Goal: Information Seeking & Learning: Understand process/instructions

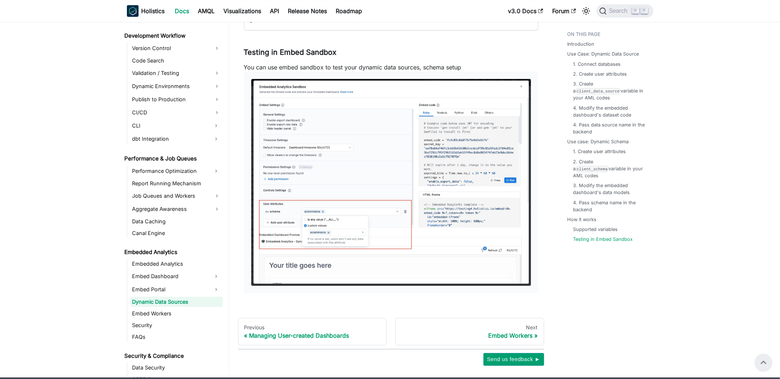
scroll to position [549, 0]
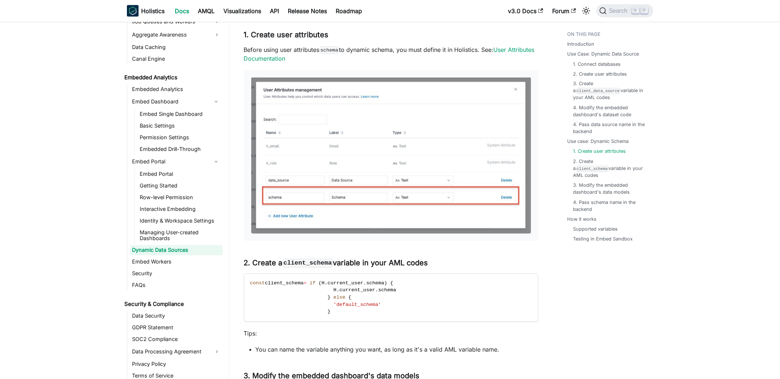
scroll to position [923, 0]
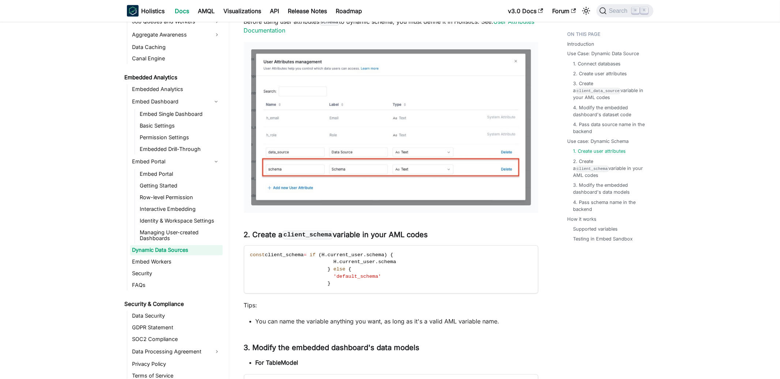
scroll to position [923, 0]
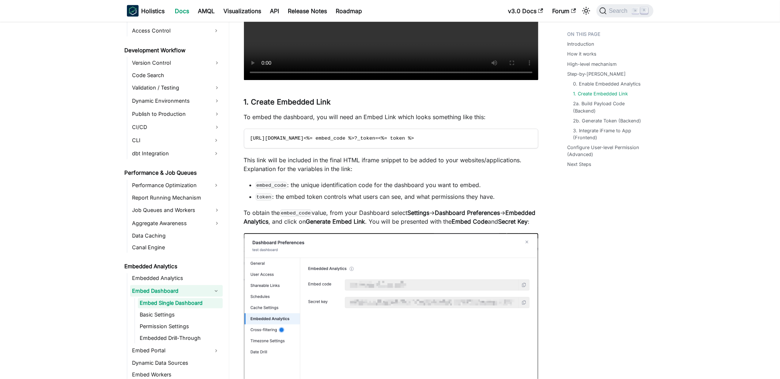
scroll to position [1005, 0]
click at [271, 218] on strong "Embedded Analytics" at bounding box center [390, 217] width 292 height 16
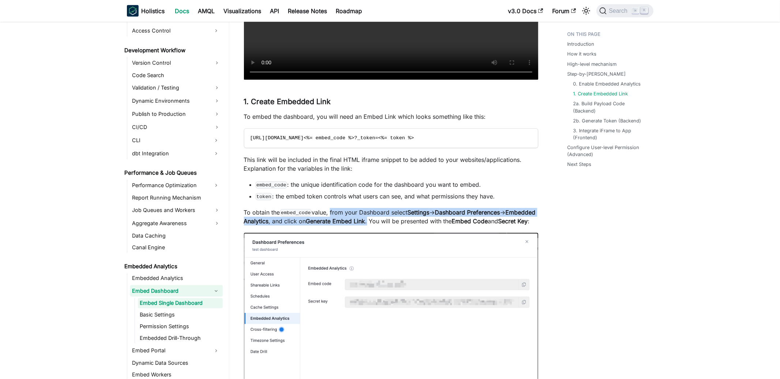
drag, startPoint x: 332, startPoint y: 213, endPoint x: 401, endPoint y: 222, distance: 69.7
click at [400, 222] on p "To obtain the embed_code value, from your Dashboard select Settings -> Dashboar…" at bounding box center [391, 217] width 294 height 18
copy p "from your Dashboard select Settings -> Dashboard Preferences -> Embedded Analyt…"
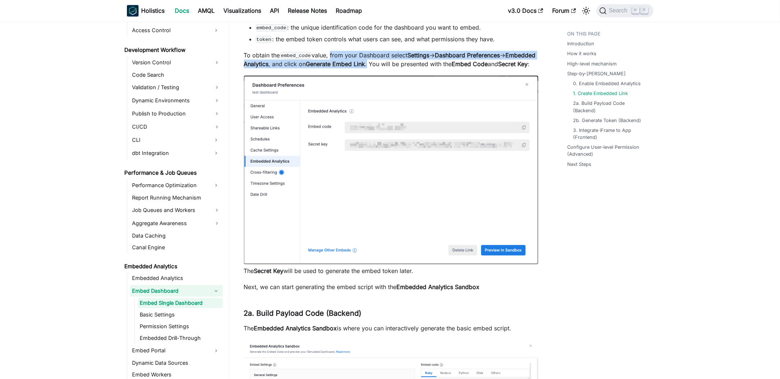
scroll to position [1161, 0]
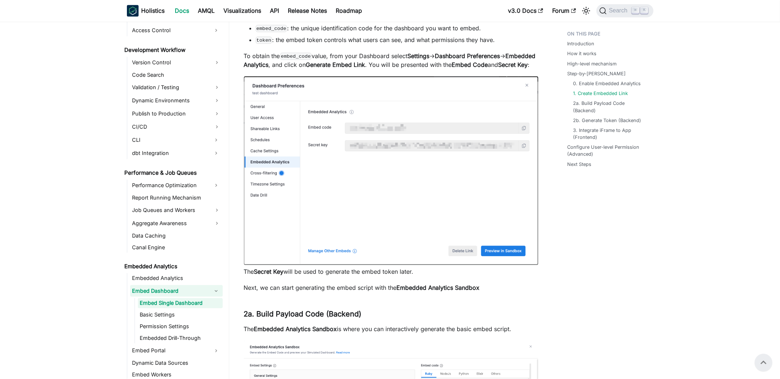
click at [434, 64] on p "To obtain the embed_code value, from your Dashboard select Settings -> Dashboar…" at bounding box center [391, 61] width 294 height 18
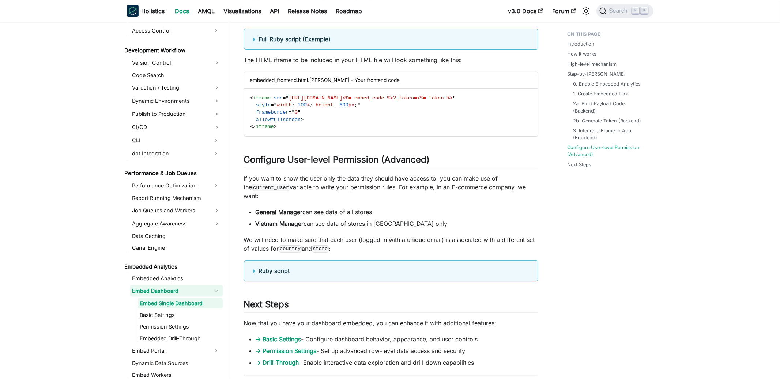
scroll to position [603, 0]
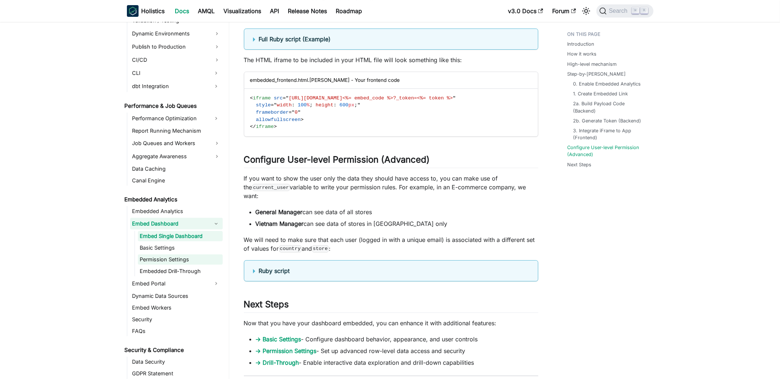
click at [179, 257] on link "Permission Settings" at bounding box center [180, 260] width 85 height 10
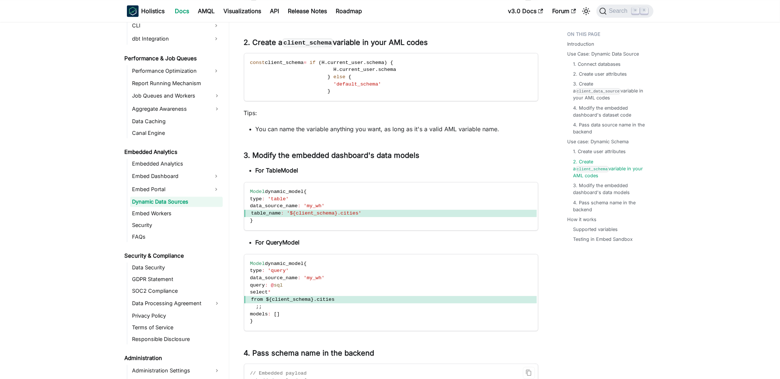
scroll to position [650, 0]
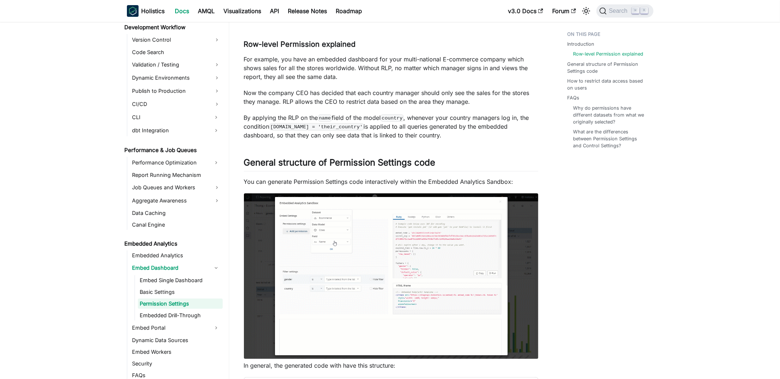
scroll to position [90, 0]
click at [495, 294] on img at bounding box center [391, 277] width 294 height 166
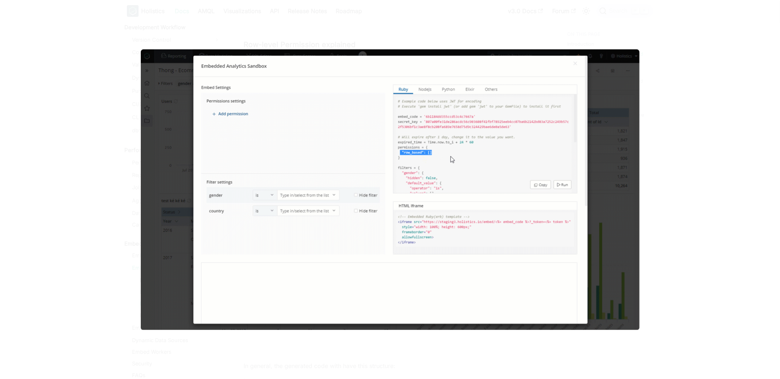
click at [661, 231] on div at bounding box center [390, 189] width 780 height 379
